Goal: Task Accomplishment & Management: Use online tool/utility

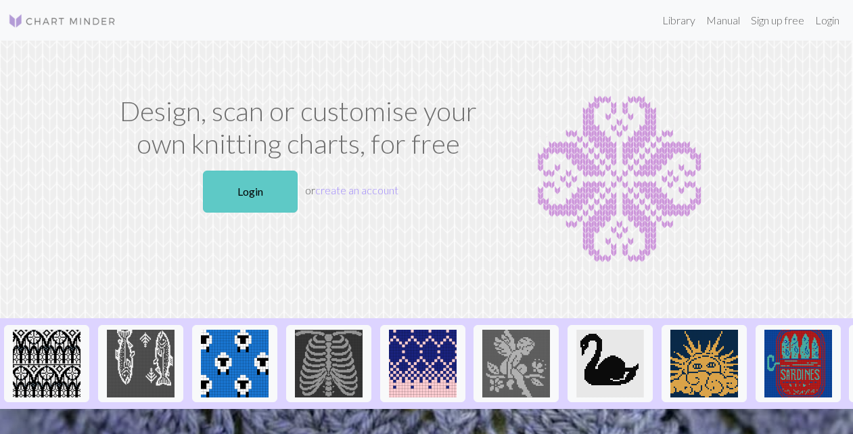
click at [252, 187] on link "Login" at bounding box center [250, 192] width 95 height 42
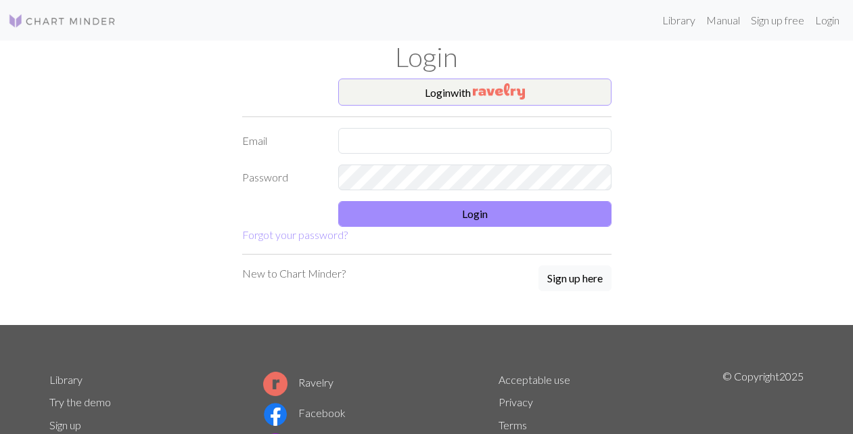
click at [446, 91] on button "Login with" at bounding box center [474, 91] width 273 height 27
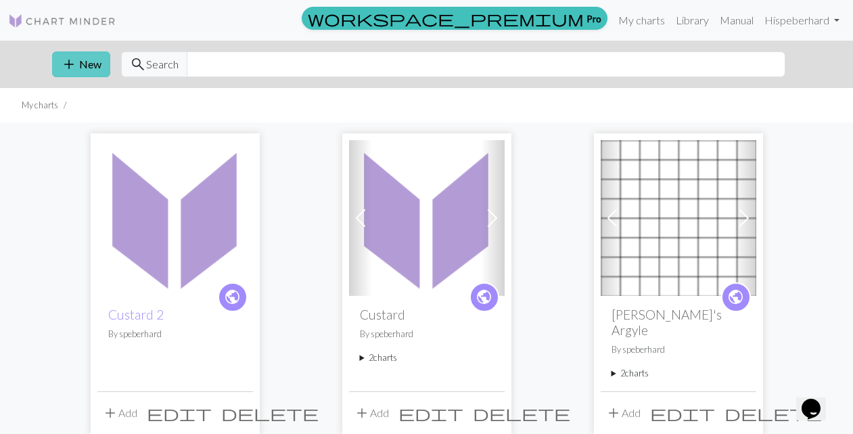
click at [85, 62] on button "add New" at bounding box center [81, 64] width 58 height 26
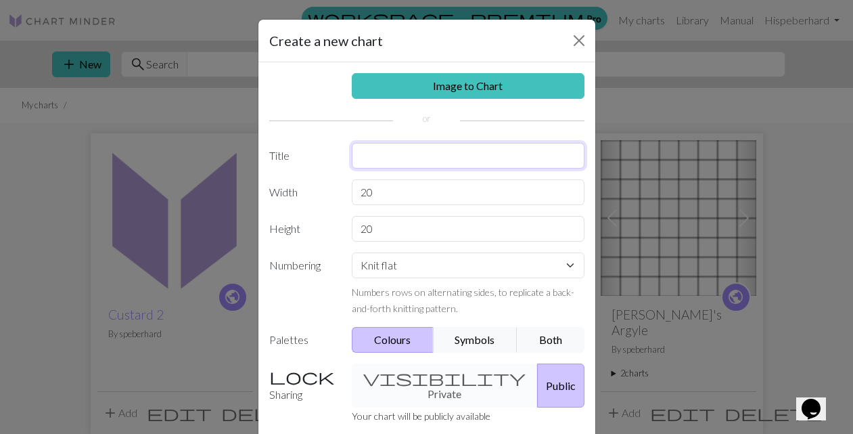
click at [363, 155] on input "text" at bounding box center [468, 156] width 233 height 26
type input "Custard 3"
click at [376, 193] on input "20" at bounding box center [468, 192] width 233 height 26
type input "2"
type input "16"
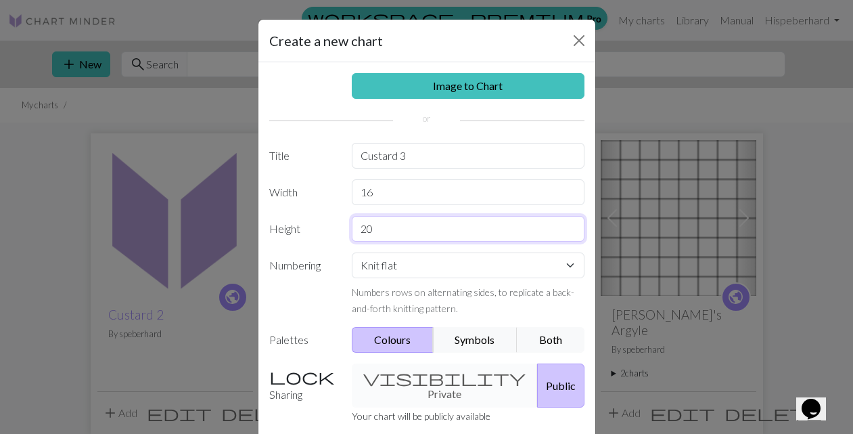
click at [375, 229] on input "20" at bounding box center [468, 229] width 233 height 26
type input "2"
type input "72"
select select "round"
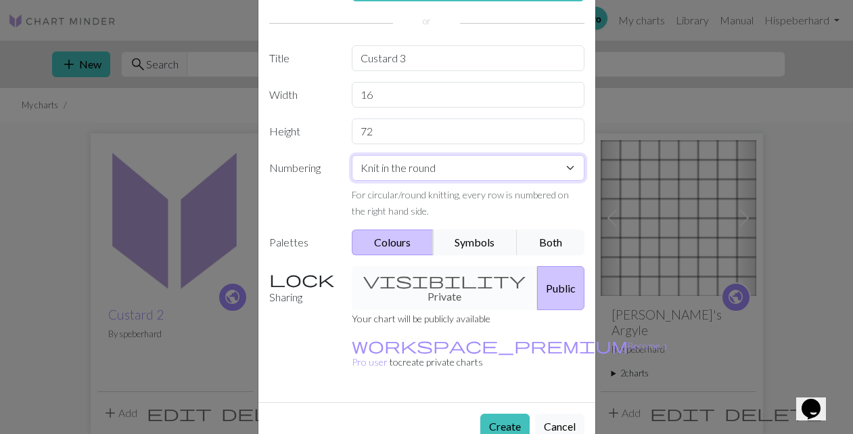
scroll to position [100, 0]
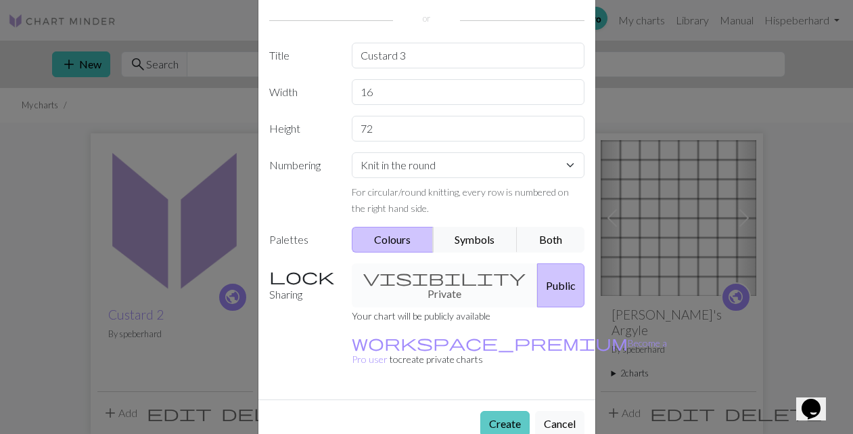
click at [508, 411] on button "Create" at bounding box center [504, 424] width 49 height 26
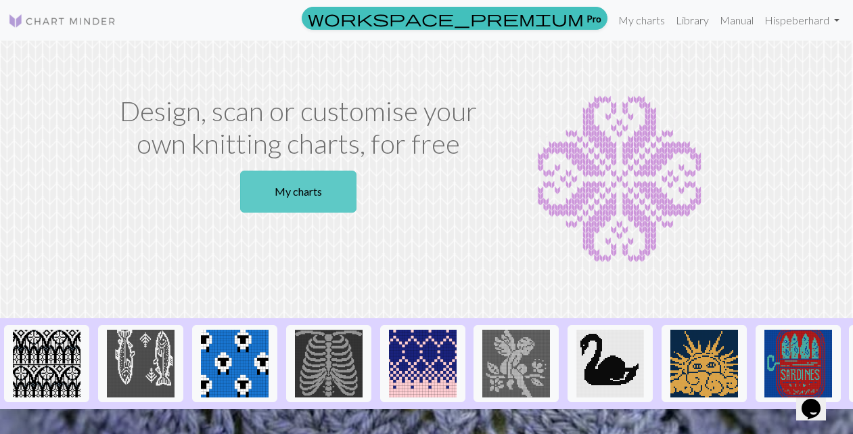
click at [308, 189] on link "My charts" at bounding box center [298, 192] width 116 height 42
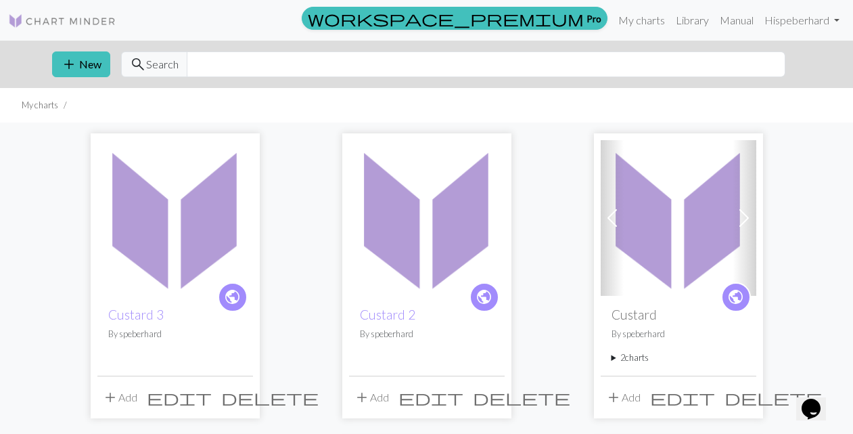
click at [189, 220] on img at bounding box center [175, 218] width 156 height 156
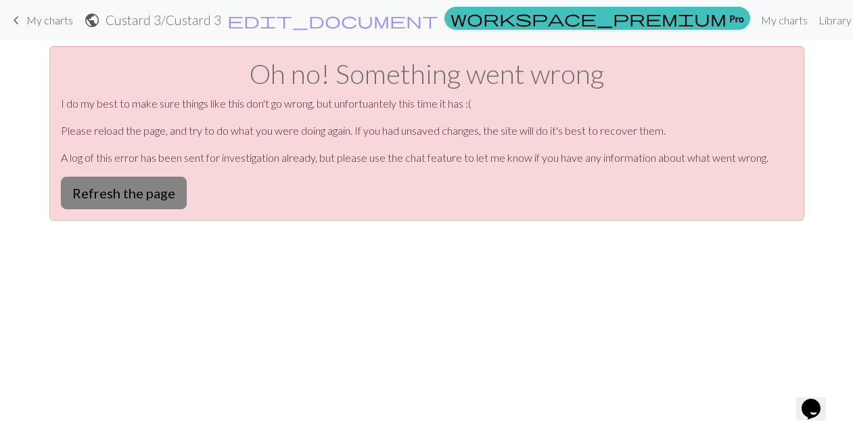
click at [139, 194] on button "Refresh the page" at bounding box center [124, 193] width 126 height 32
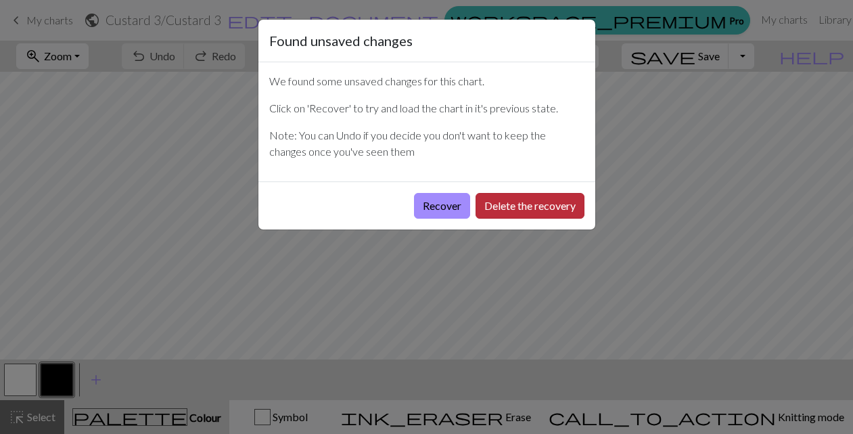
click at [512, 202] on button "Delete the recovery" at bounding box center [530, 206] width 109 height 26
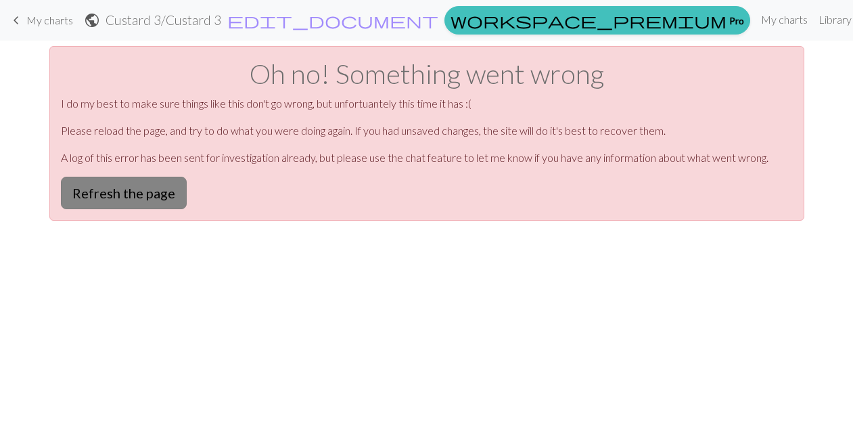
click at [111, 192] on button "Refresh the page" at bounding box center [124, 193] width 126 height 32
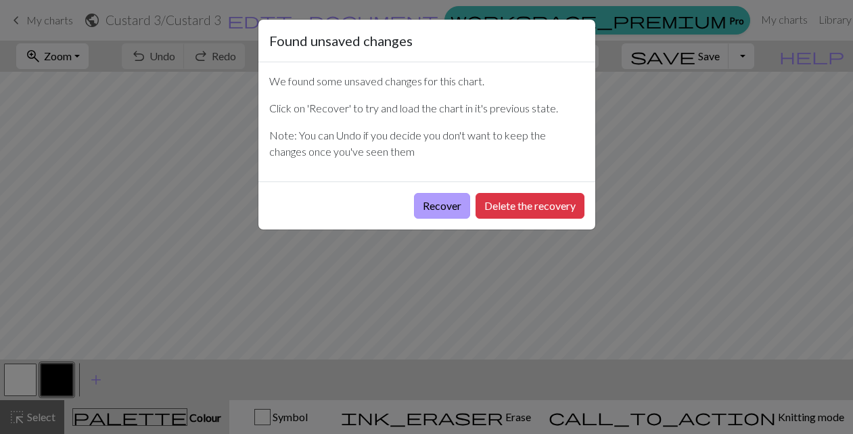
click at [433, 203] on button "Recover" at bounding box center [442, 206] width 56 height 26
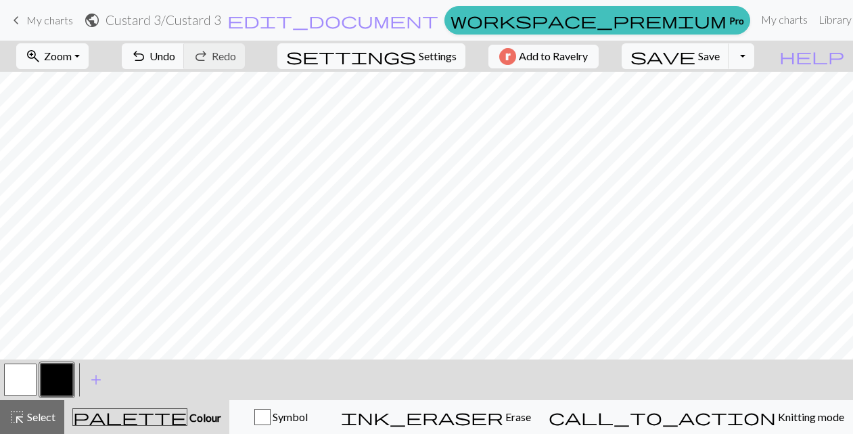
click at [53, 18] on span "My charts" at bounding box center [49, 20] width 47 height 13
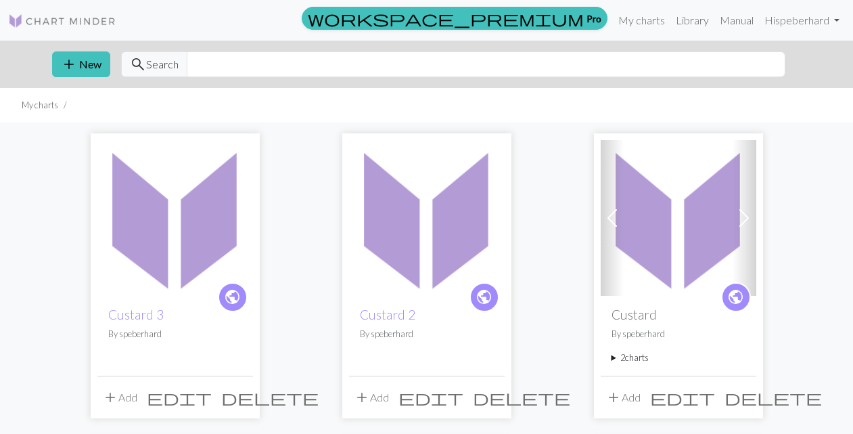
click at [240, 394] on span "delete" at bounding box center [269, 397] width 97 height 19
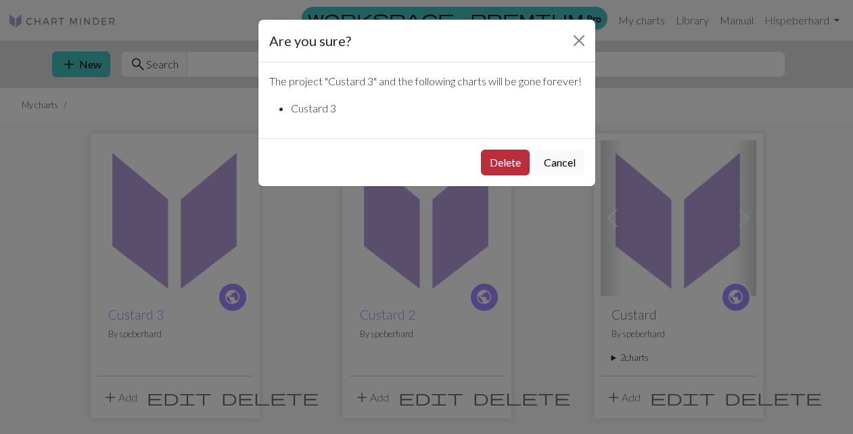
click at [493, 175] on button "Delete" at bounding box center [505, 163] width 49 height 26
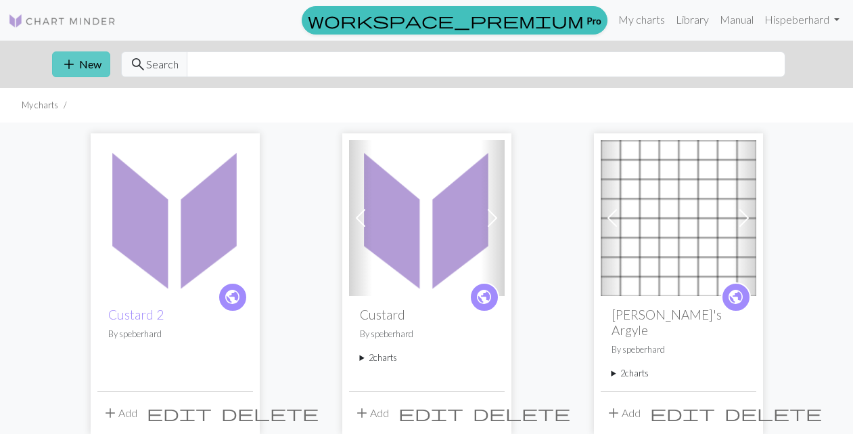
click at [89, 63] on button "add New" at bounding box center [81, 64] width 58 height 26
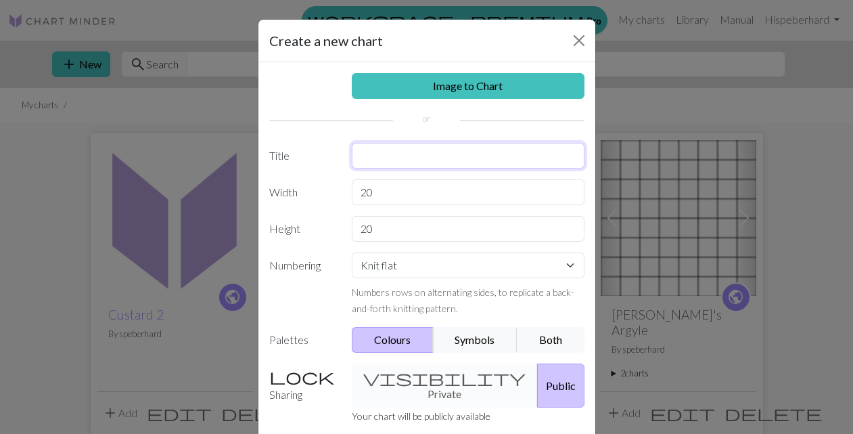
click at [384, 156] on input "text" at bounding box center [468, 156] width 233 height 26
type input "Custard 3"
click at [379, 194] on input "20" at bounding box center [468, 192] width 233 height 26
type input "2"
type input "72"
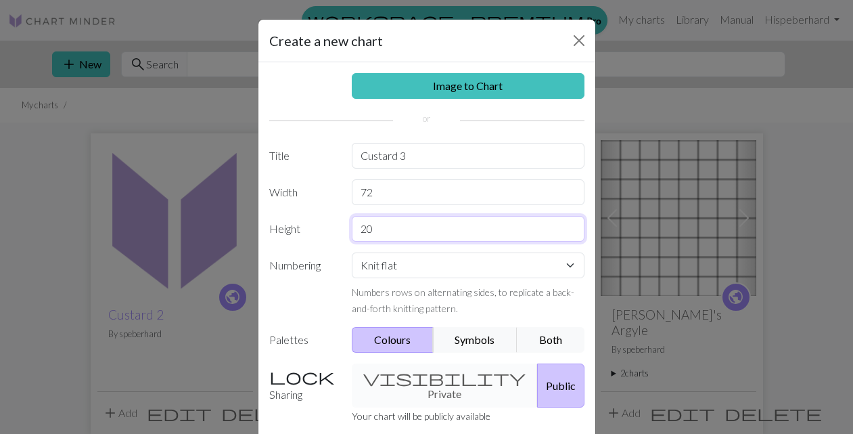
click at [378, 228] on input "20" at bounding box center [468, 229] width 233 height 26
type input "2"
type input "16"
select select "round"
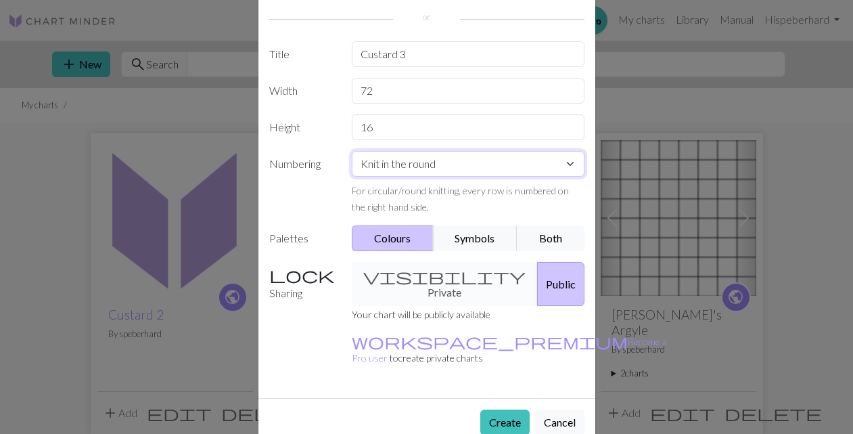
scroll to position [101, 0]
click at [505, 410] on button "Create" at bounding box center [504, 423] width 49 height 26
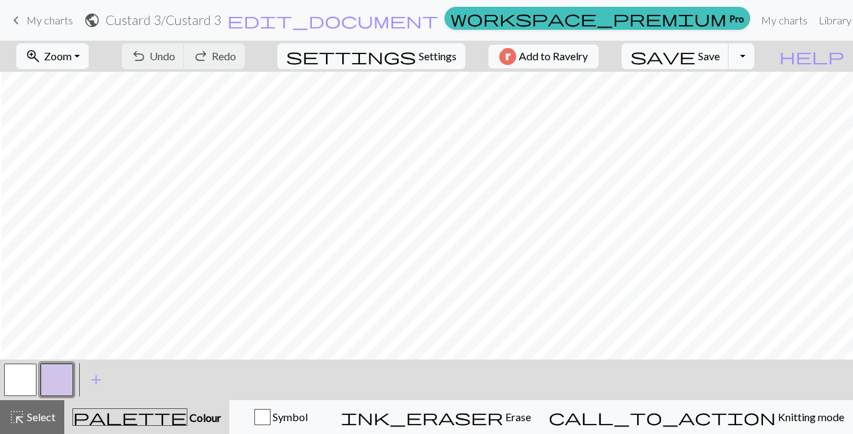
scroll to position [0, 18]
click at [20, 380] on button "button" at bounding box center [20, 379] width 32 height 32
click at [20, 380] on div "Edit colour Name MC Use advanced picker workspace_premium Become a Pro user to …" at bounding box center [426, 217] width 853 height 434
click at [20, 380] on button "button" at bounding box center [20, 379] width 32 height 32
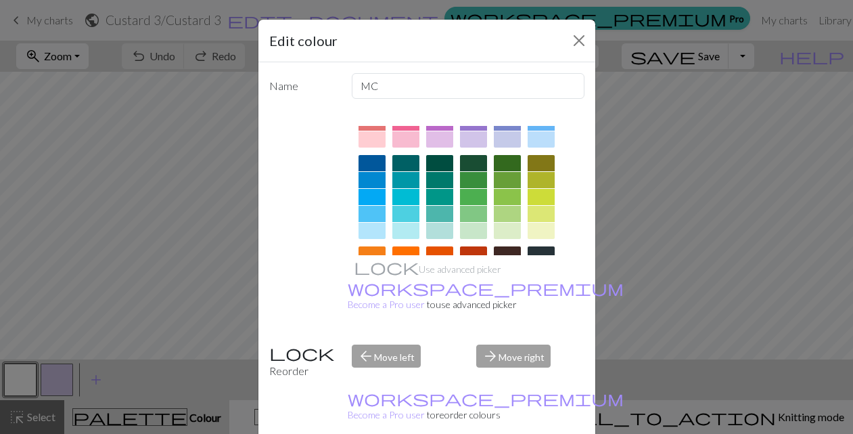
scroll to position [74, 0]
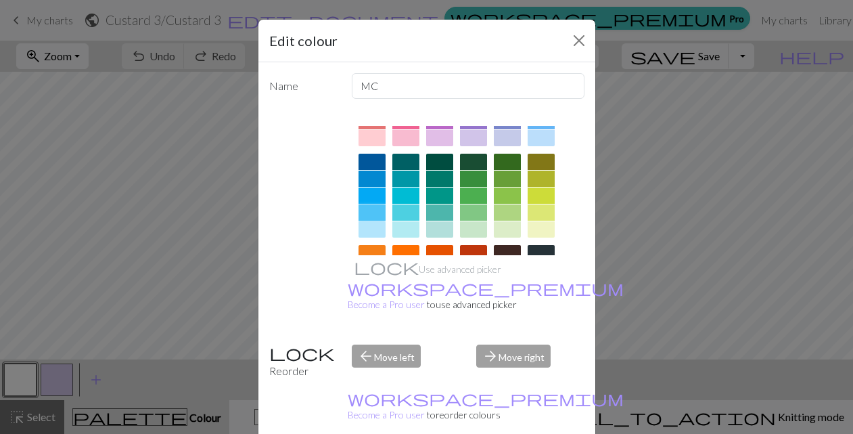
click at [374, 207] on div at bounding box center [372, 212] width 27 height 16
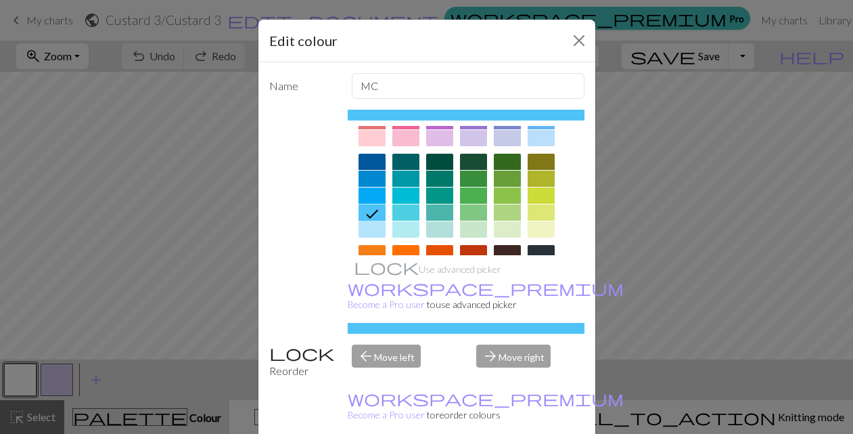
click at [374, 212] on icon at bounding box center [372, 214] width 16 height 16
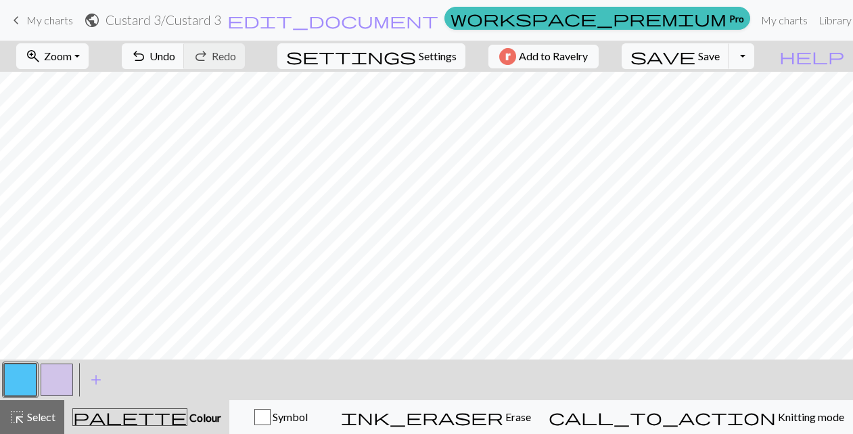
click at [54, 373] on button "button" at bounding box center [57, 379] width 32 height 32
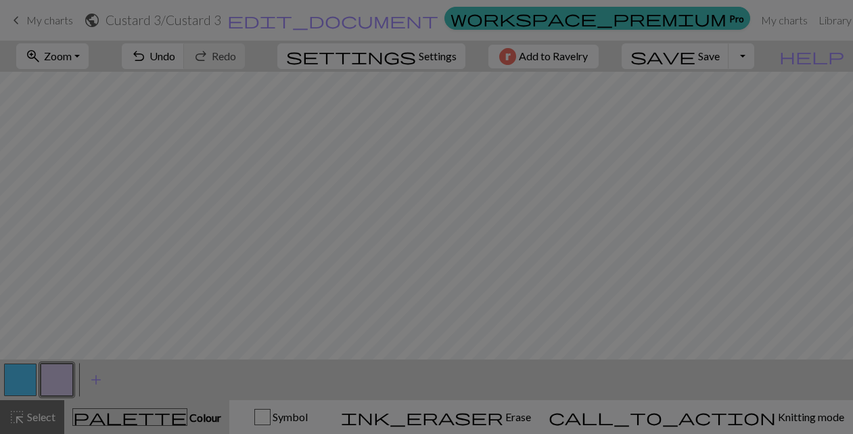
click at [54, 373] on div "Edit colour Name CC1 Use advanced picker workspace_premium Become a Pro user to…" at bounding box center [426, 217] width 853 height 434
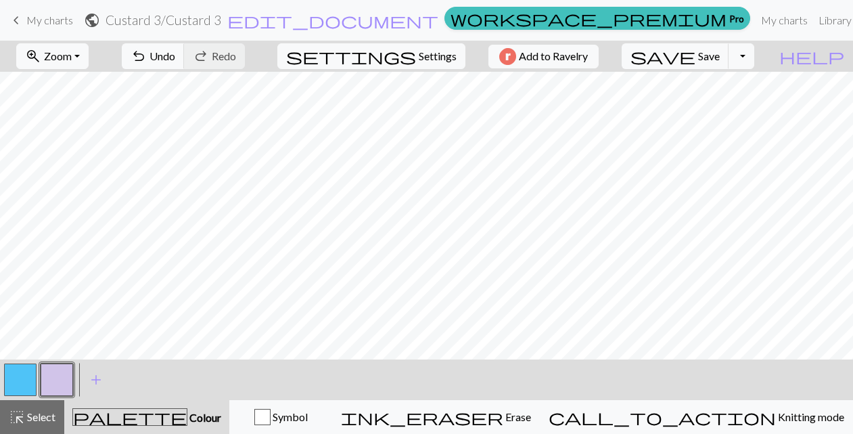
click at [62, 377] on button "button" at bounding box center [57, 379] width 32 height 32
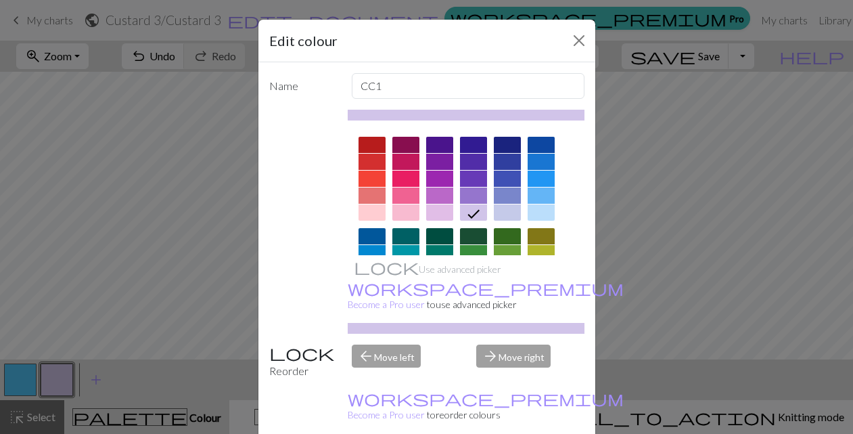
scroll to position [0, 0]
click at [541, 143] on div at bounding box center [541, 145] width 27 height 16
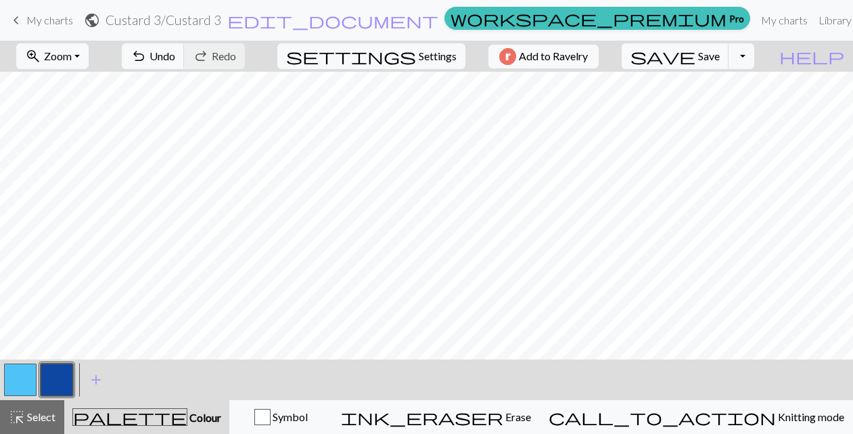
click at [58, 382] on button "button" at bounding box center [57, 379] width 32 height 32
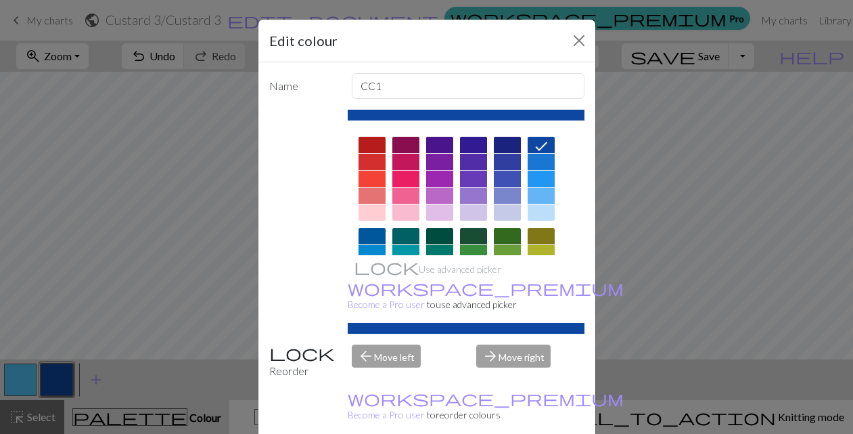
scroll to position [33, 0]
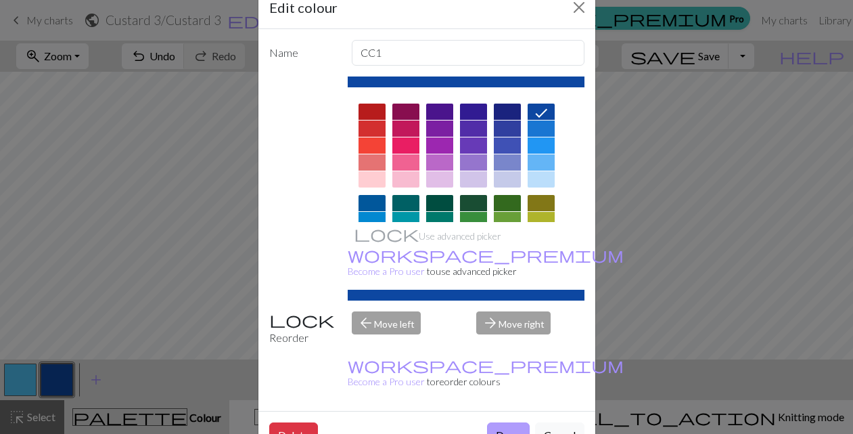
click at [505, 422] on button "Done" at bounding box center [508, 435] width 43 height 26
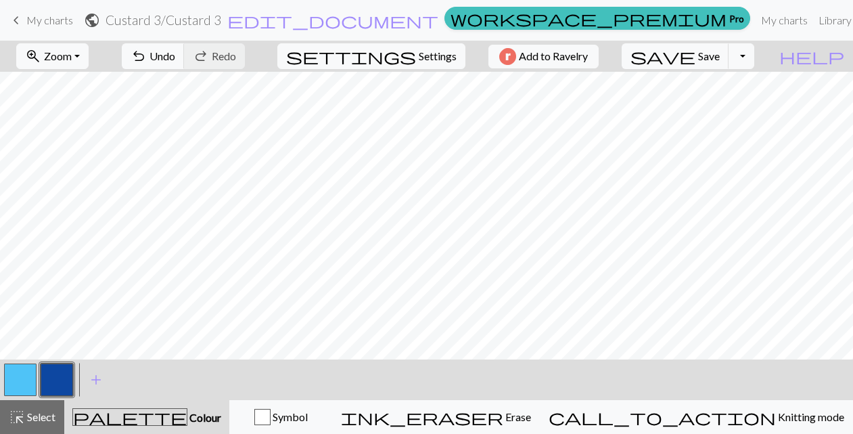
scroll to position [0, 516]
click at [55, 379] on button "button" at bounding box center [57, 379] width 32 height 32
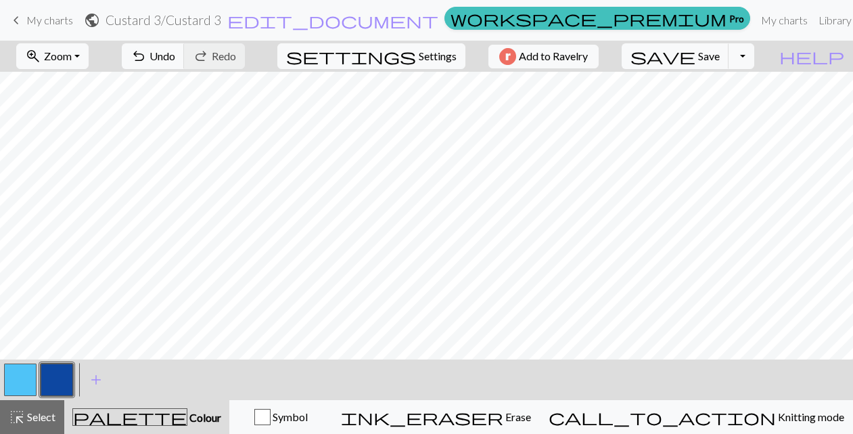
click at [21, 380] on button "button" at bounding box center [20, 379] width 32 height 32
click at [65, 380] on button "button" at bounding box center [57, 379] width 32 height 32
click at [18, 376] on button "button" at bounding box center [20, 379] width 32 height 32
click at [53, 379] on button "button" at bounding box center [57, 379] width 32 height 32
click at [22, 375] on button "button" at bounding box center [20, 379] width 32 height 32
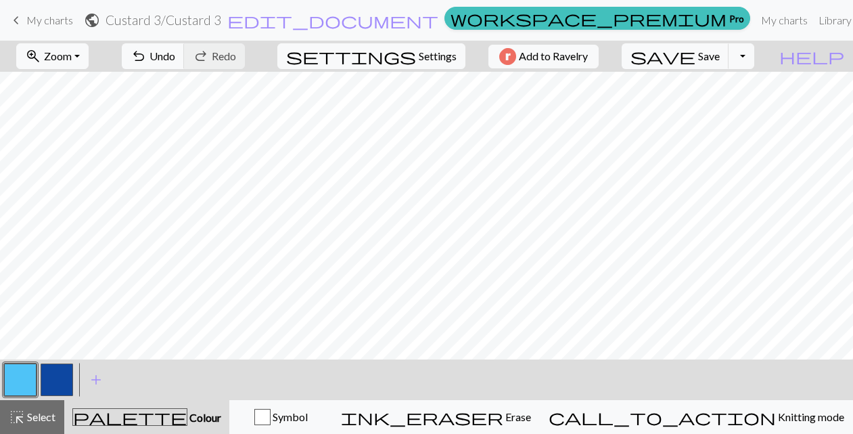
click at [56, 375] on button "button" at bounding box center [57, 379] width 32 height 32
click at [18, 371] on button "button" at bounding box center [20, 379] width 32 height 32
click at [58, 376] on button "button" at bounding box center [57, 379] width 32 height 32
click at [30, 370] on button "button" at bounding box center [20, 379] width 32 height 32
click at [57, 372] on button "button" at bounding box center [57, 379] width 32 height 32
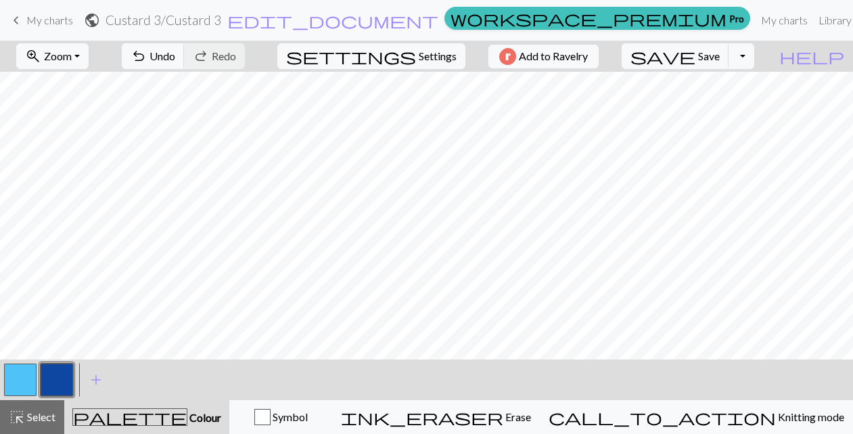
click at [59, 380] on button "button" at bounding box center [57, 379] width 32 height 32
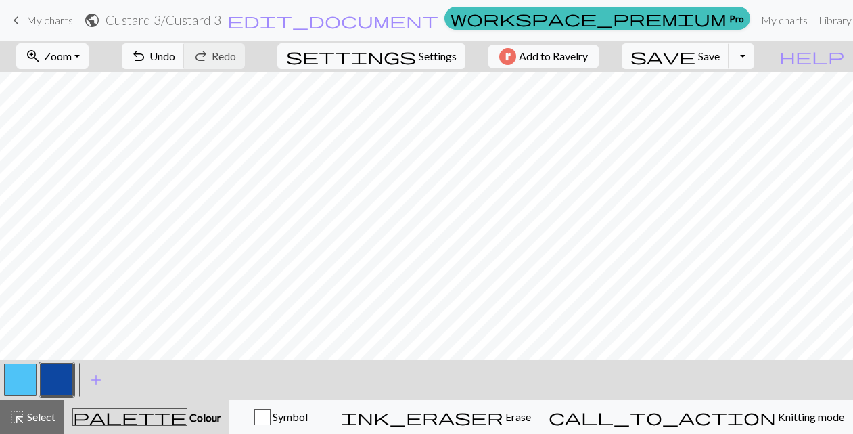
click at [20, 370] on button "button" at bounding box center [20, 379] width 32 height 32
click at [95, 377] on span "add" at bounding box center [96, 379] width 16 height 19
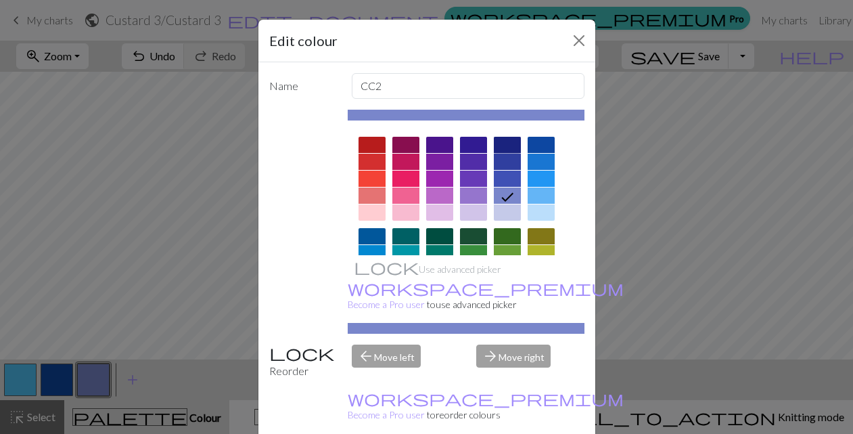
click at [508, 144] on div at bounding box center [507, 145] width 27 height 16
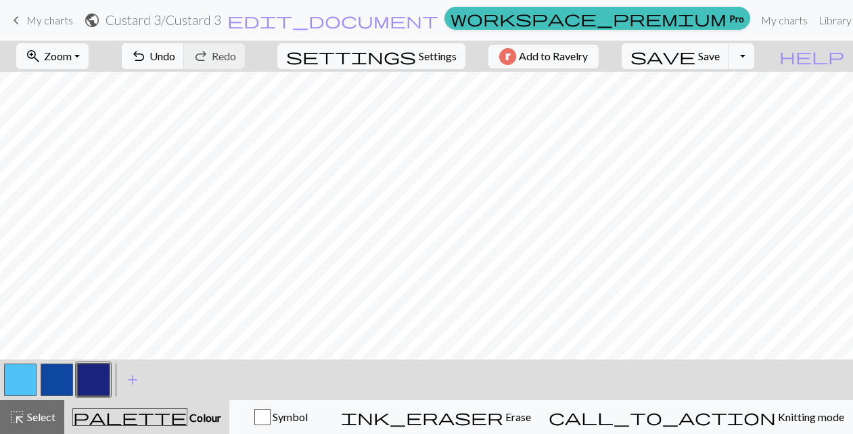
click at [231, 384] on div "< > add Add a colour" at bounding box center [426, 379] width 853 height 41
click at [754, 56] on button "Toggle Dropdown" at bounding box center [742, 56] width 26 height 26
click at [734, 105] on button "save_alt Download" at bounding box center [642, 108] width 223 height 22
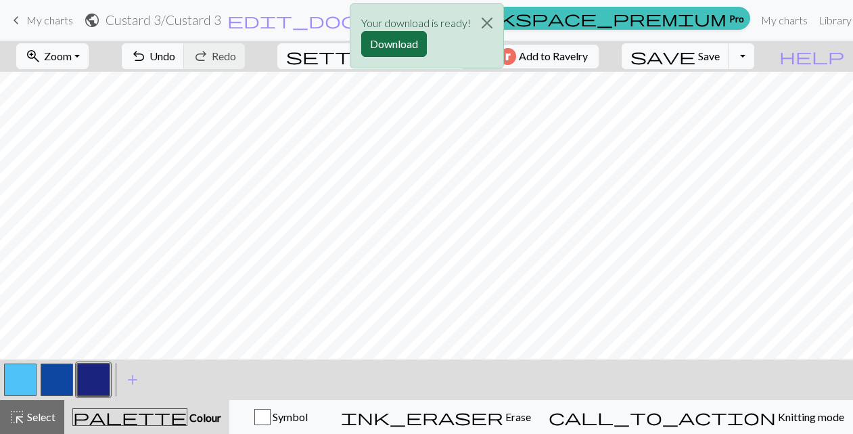
click at [408, 41] on button "Download" at bounding box center [394, 44] width 66 height 26
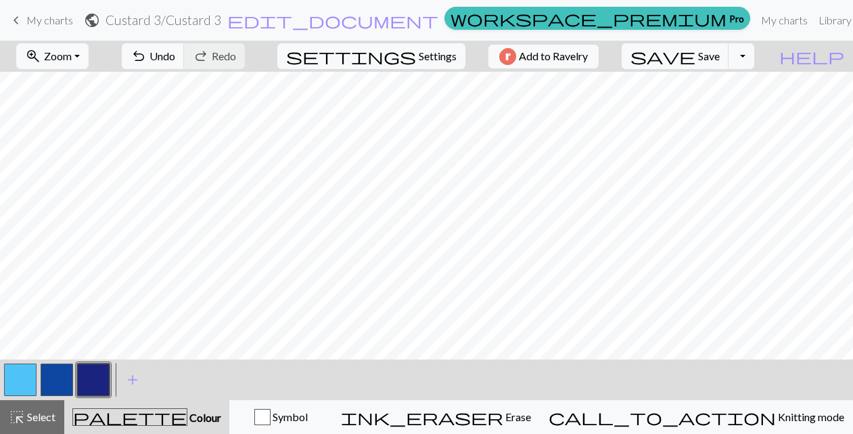
scroll to position [0, 0]
click at [175, 53] on span "Undo" at bounding box center [163, 55] width 26 height 13
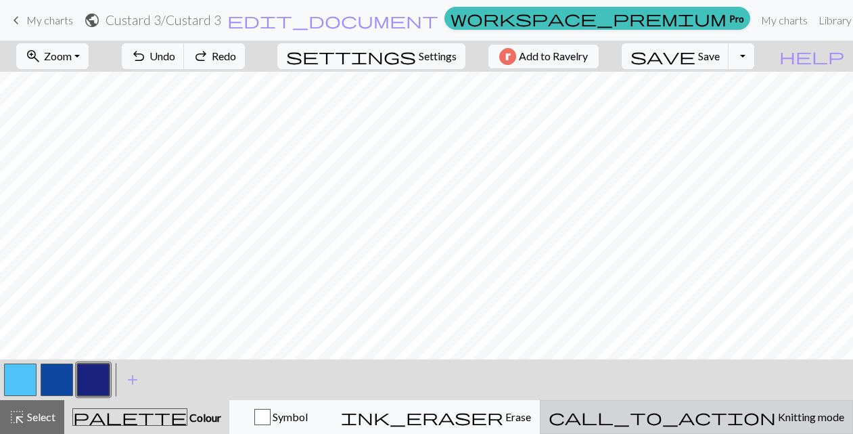
click at [776, 417] on span "Knitting mode" at bounding box center [810, 416] width 68 height 13
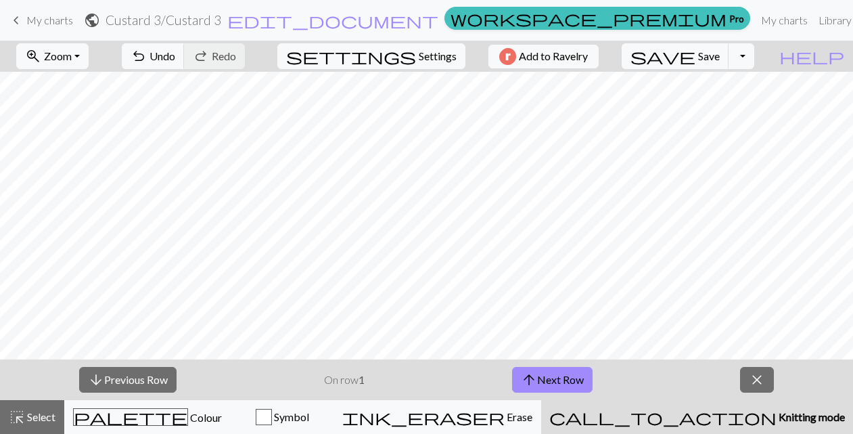
click at [777, 417] on span "Knitting mode" at bounding box center [811, 416] width 68 height 13
click at [761, 378] on span "close" at bounding box center [757, 379] width 16 height 19
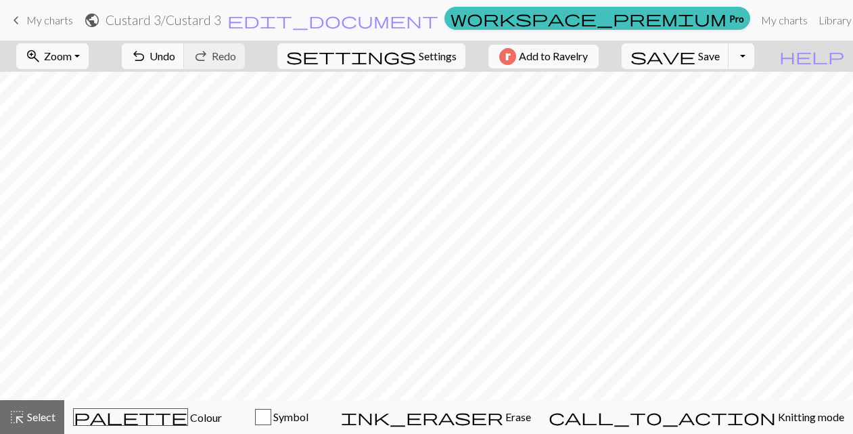
click at [62, 18] on span "My charts" at bounding box center [49, 20] width 47 height 13
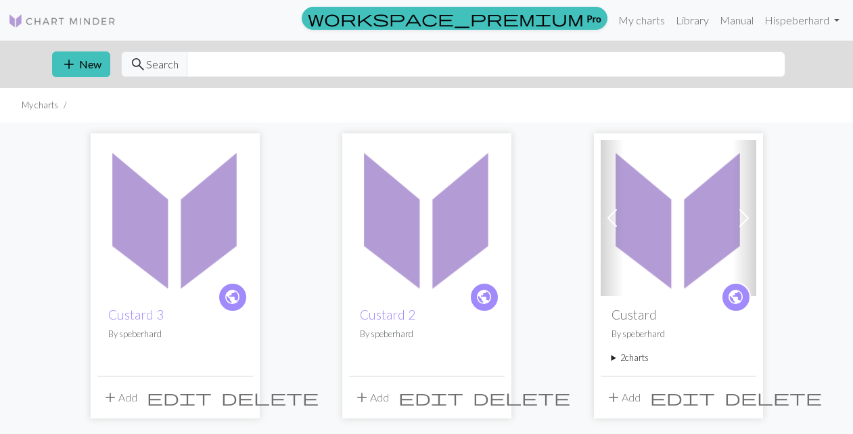
click at [744, 393] on span "delete" at bounding box center [773, 397] width 97 height 19
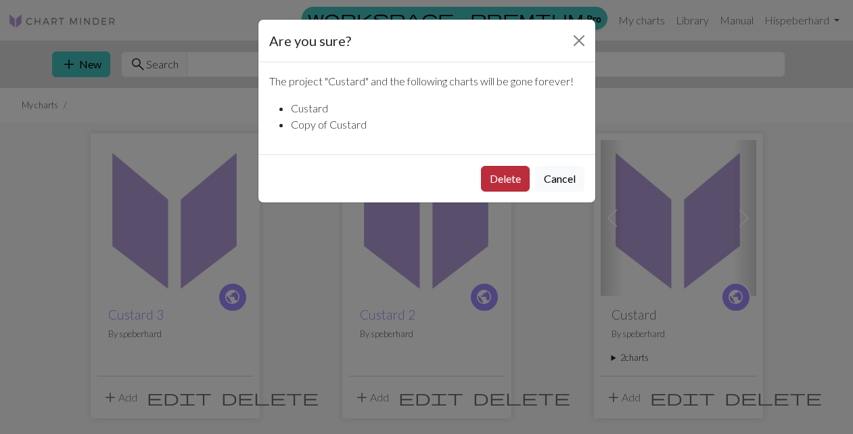
click at [503, 177] on button "Delete" at bounding box center [505, 179] width 49 height 26
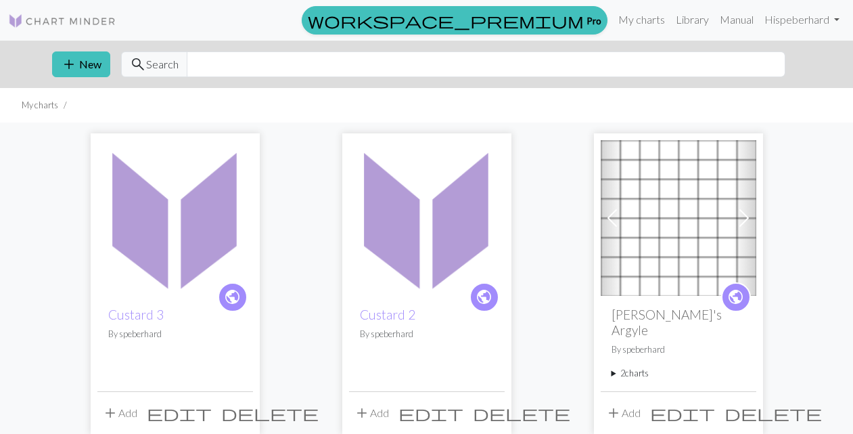
click at [491, 403] on span "delete" at bounding box center [521, 412] width 97 height 19
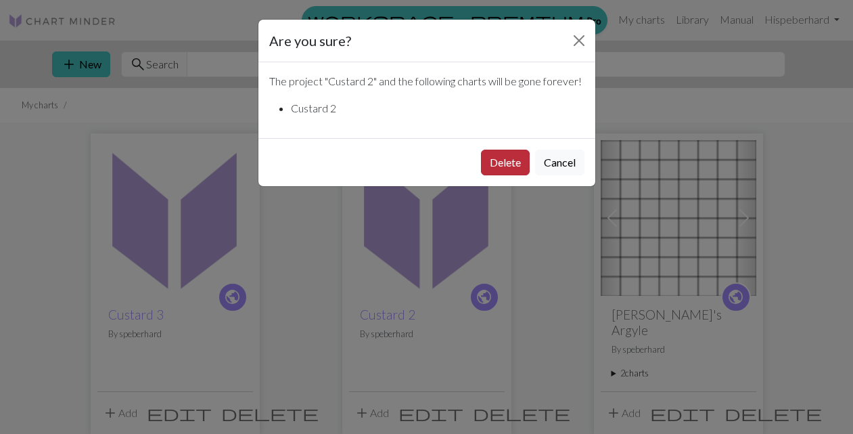
click at [503, 175] on button "Delete" at bounding box center [505, 163] width 49 height 26
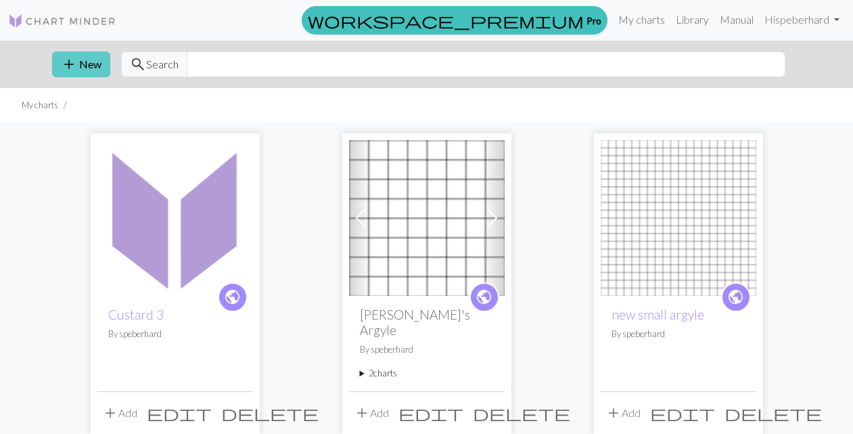
click at [85, 64] on button "add New" at bounding box center [81, 64] width 58 height 26
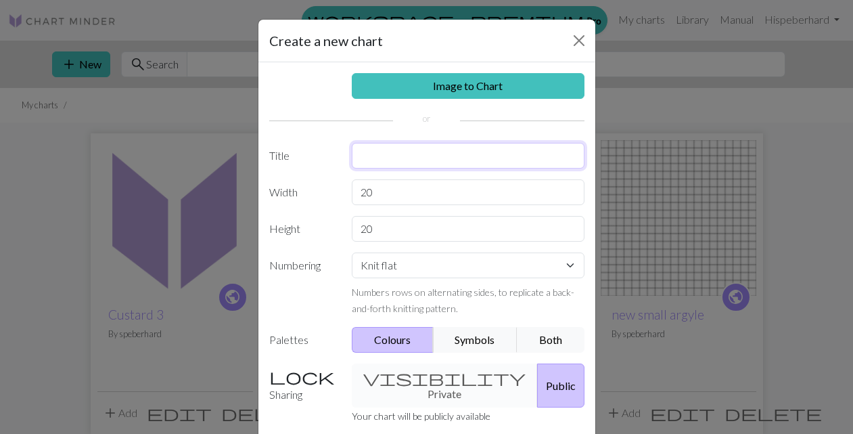
click at [379, 154] on input "text" at bounding box center [468, 156] width 233 height 26
type input "Custard 3 8x8"
click at [382, 190] on input "20" at bounding box center [468, 192] width 233 height 26
type input "2"
type input "8"
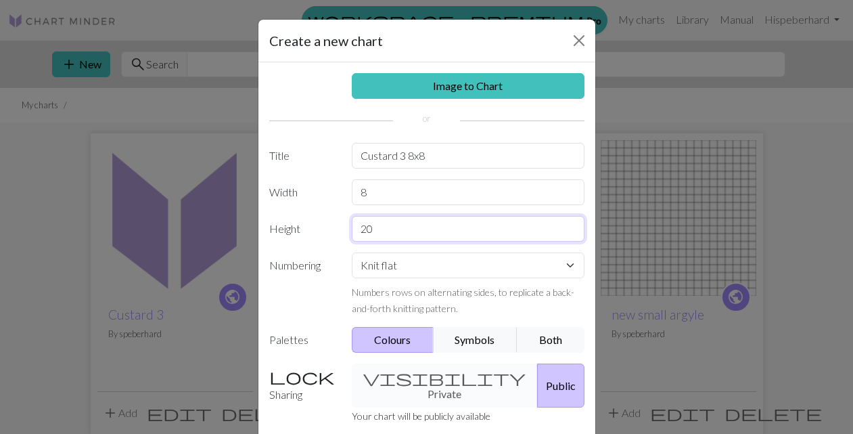
click at [378, 229] on input "20" at bounding box center [468, 229] width 233 height 26
type input "2"
type input "8"
select select "round"
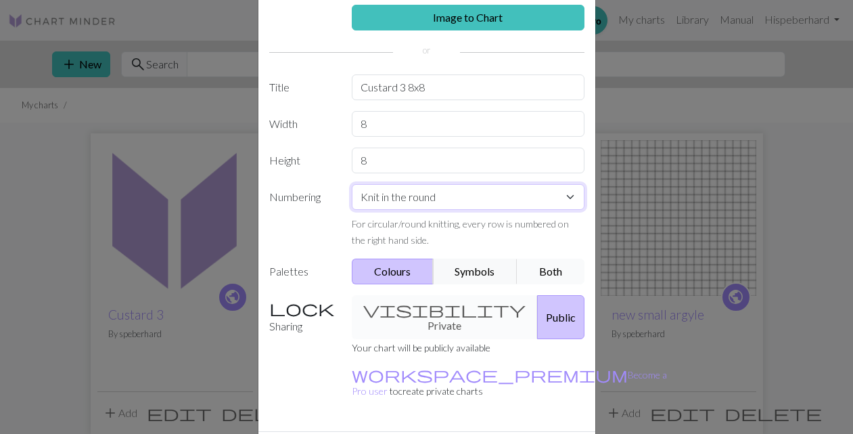
scroll to position [76, 0]
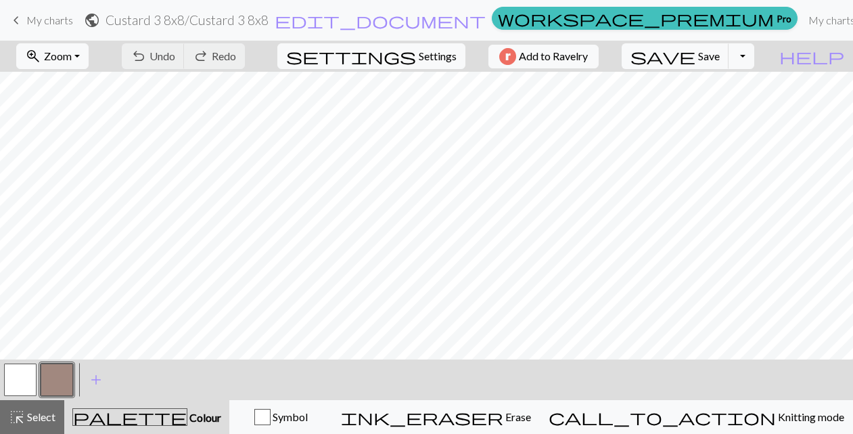
click at [25, 380] on button "button" at bounding box center [20, 379] width 32 height 32
click at [25, 380] on div "Edit colour Name MC Use advanced picker workspace_premium Become a Pro user to …" at bounding box center [426, 217] width 853 height 434
click at [24, 371] on button "button" at bounding box center [20, 379] width 32 height 32
click at [24, 371] on div "Edit colour Name MC Use advanced picker workspace_premium Become a Pro user to …" at bounding box center [426, 217] width 853 height 434
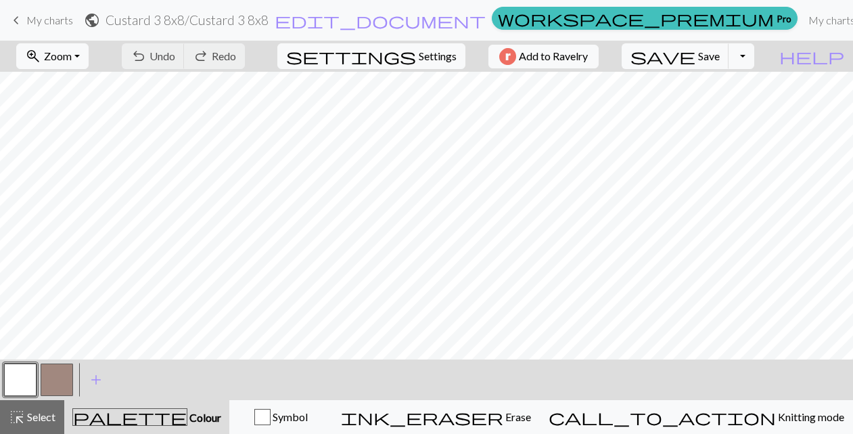
click at [58, 379] on button "button" at bounding box center [57, 379] width 32 height 32
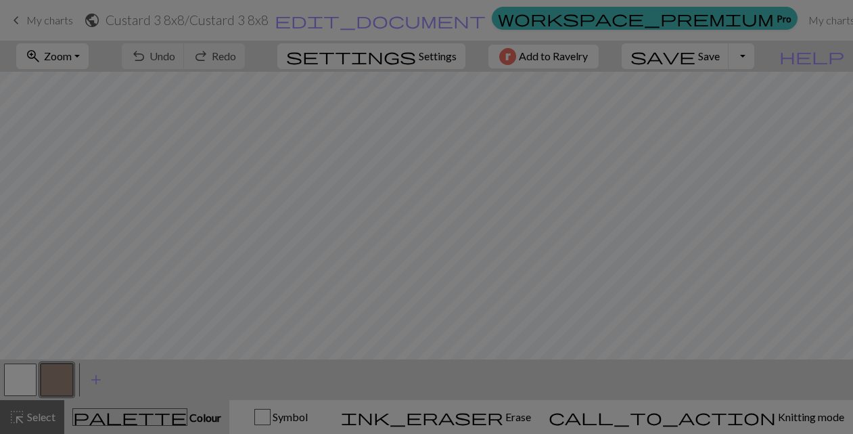
click at [58, 379] on div "Edit colour Name CC1 Use advanced picker workspace_premium Become a Pro user to…" at bounding box center [426, 217] width 853 height 434
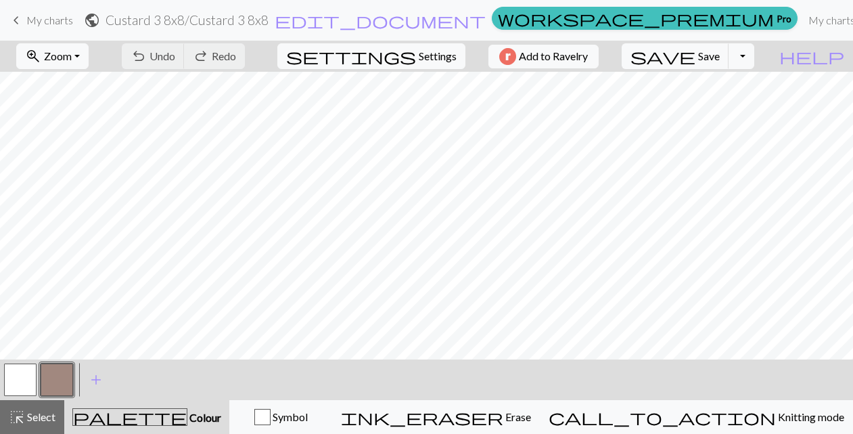
click at [58, 379] on button "button" at bounding box center [57, 379] width 32 height 32
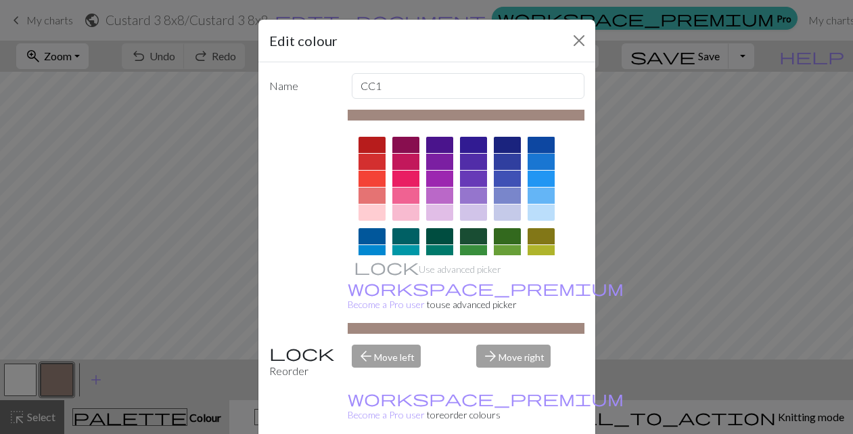
click at [545, 145] on div at bounding box center [541, 145] width 27 height 16
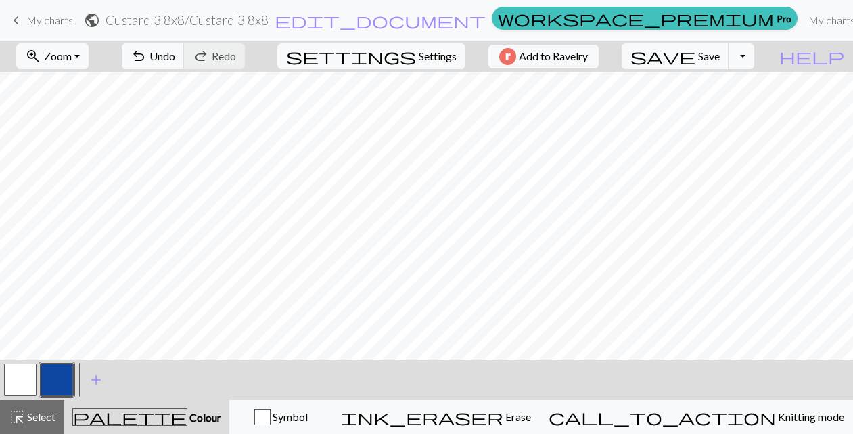
click at [19, 377] on button "button" at bounding box center [20, 379] width 32 height 32
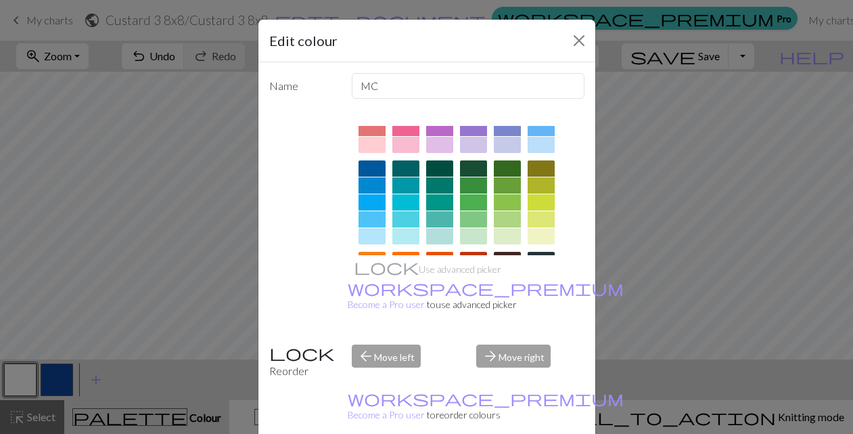
scroll to position [69, 0]
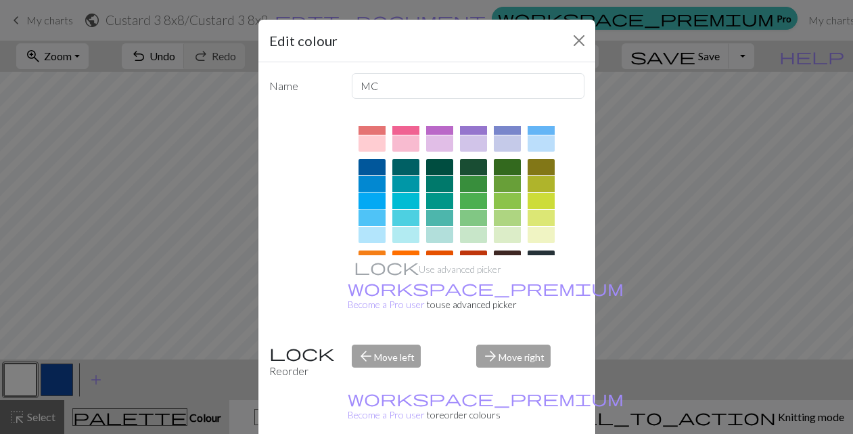
click at [372, 198] on div at bounding box center [372, 201] width 27 height 16
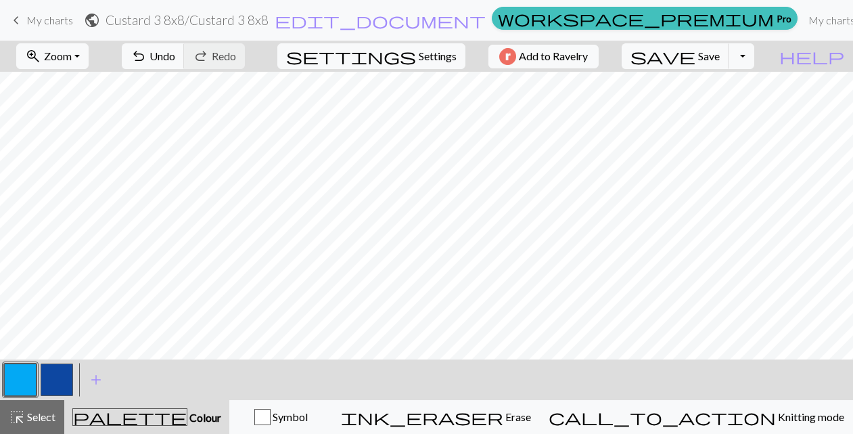
click at [57, 381] on button "button" at bounding box center [57, 379] width 32 height 32
click at [23, 376] on button "button" at bounding box center [20, 379] width 32 height 32
click at [58, 378] on button "button" at bounding box center [57, 379] width 32 height 32
click at [24, 377] on button "button" at bounding box center [20, 379] width 32 height 32
click at [754, 56] on button "Toggle Dropdown" at bounding box center [742, 56] width 26 height 26
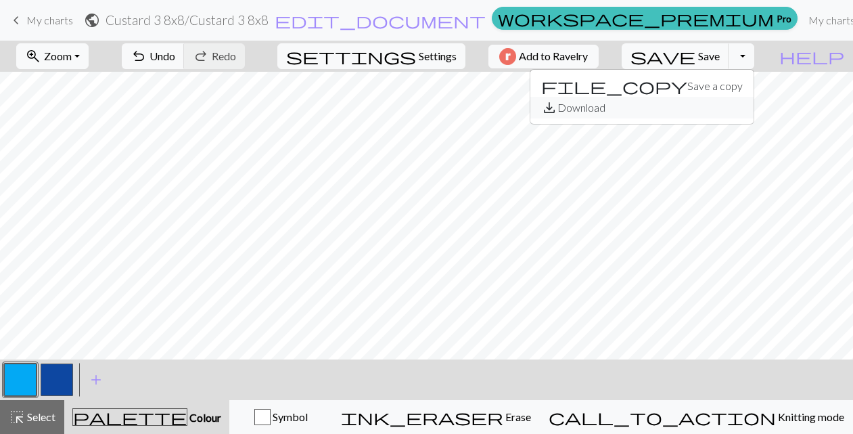
click at [740, 106] on button "save_alt Download" at bounding box center [642, 108] width 223 height 22
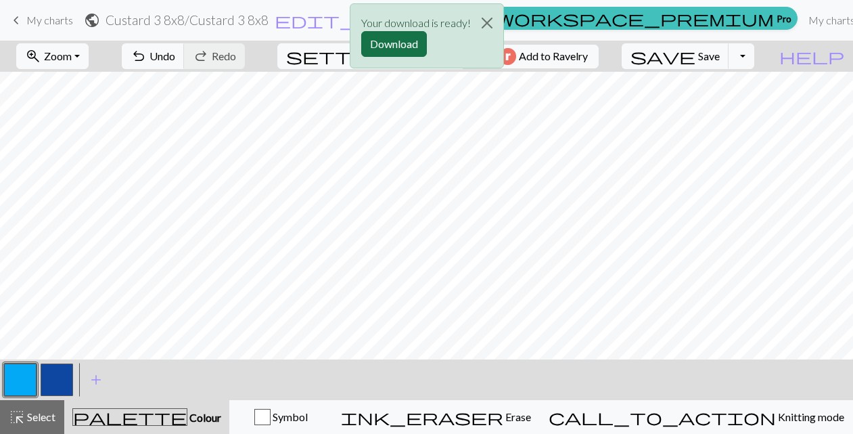
click at [395, 42] on button "Download" at bounding box center [394, 44] width 66 height 26
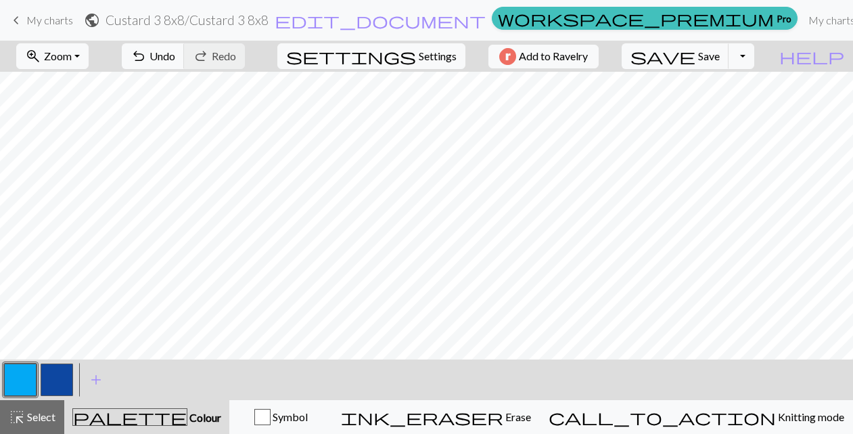
click at [49, 22] on span "My charts" at bounding box center [49, 20] width 47 height 13
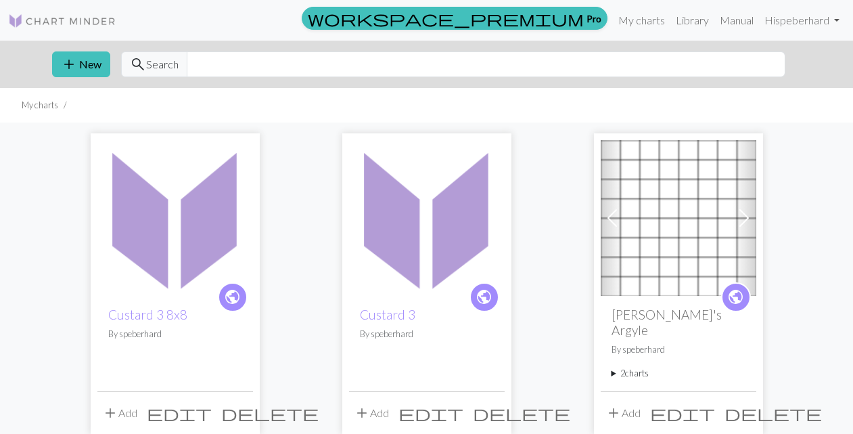
click at [177, 233] on img at bounding box center [175, 218] width 156 height 156
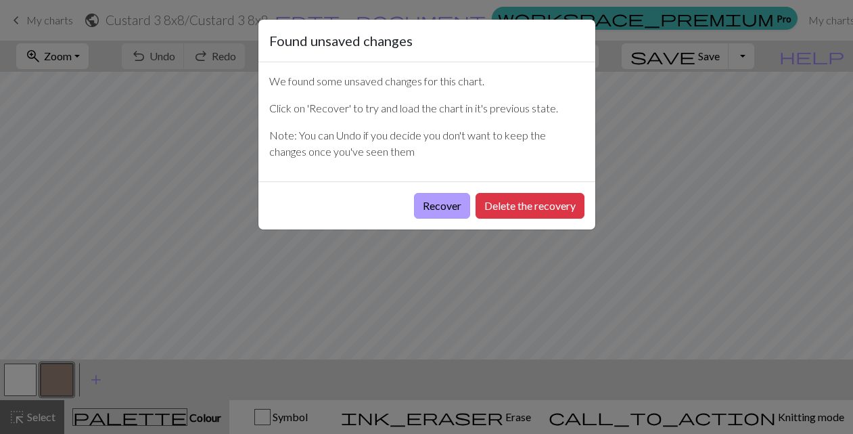
click at [436, 205] on button "Recover" at bounding box center [442, 206] width 56 height 26
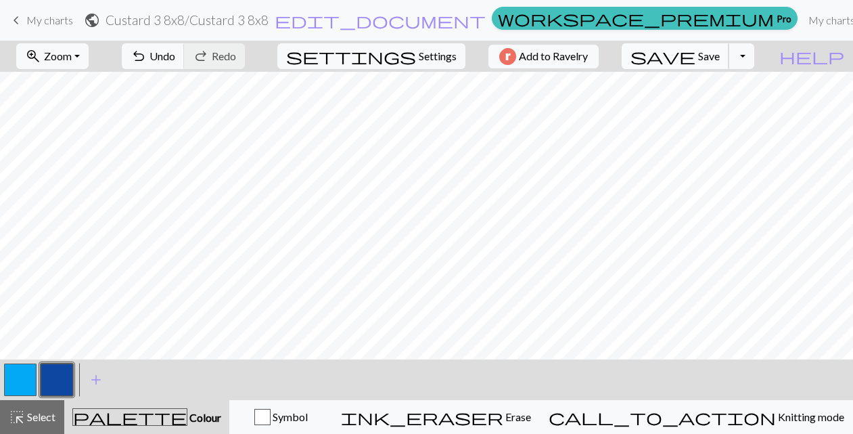
click at [720, 55] on span "Save" at bounding box center [709, 55] width 22 height 13
